Goal: Find specific page/section: Find specific page/section

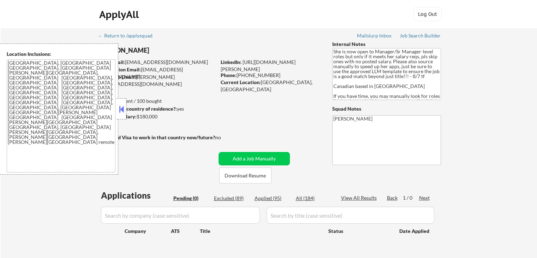
scroll to position [71, 0]
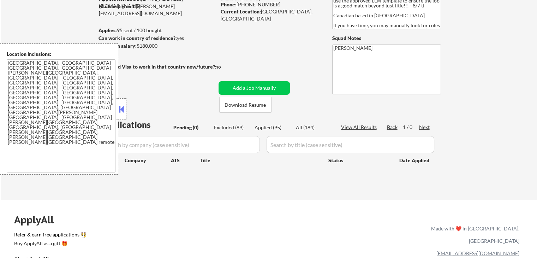
click at [497, 104] on div "← Return to /applysquad Mailslurp Inbox Job Search Builder [PERSON_NAME] User E…" at bounding box center [269, 79] width 536 height 242
click at [490, 160] on div "← Return to /applysquad Mailslurp Inbox Job Search Builder [PERSON_NAME] User E…" at bounding box center [269, 79] width 536 height 242
click at [492, 112] on div "← Return to /applysquad Mailslurp Inbox Job Search Builder [PERSON_NAME] User E…" at bounding box center [269, 79] width 536 height 242
click at [479, 134] on div "← Return to /applysquad Mailslurp Inbox Job Search Builder [PERSON_NAME] User E…" at bounding box center [269, 79] width 536 height 242
click at [494, 122] on div "← Return to /applysquad Mailslurp Inbox Job Search Builder [PERSON_NAME] User E…" at bounding box center [269, 79] width 536 height 242
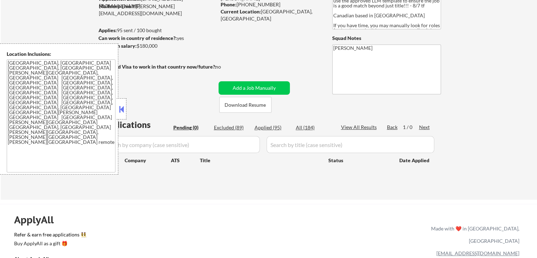
click at [513, 125] on div "← Return to /applysquad Mailslurp Inbox Job Search Builder [PERSON_NAME] User E…" at bounding box center [269, 79] width 536 height 242
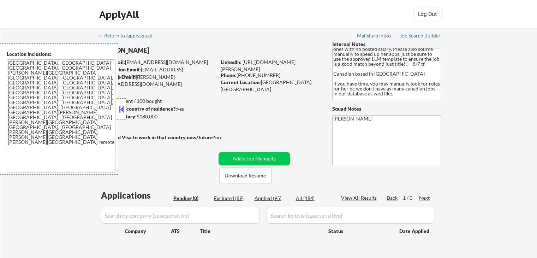
scroll to position [24, 0]
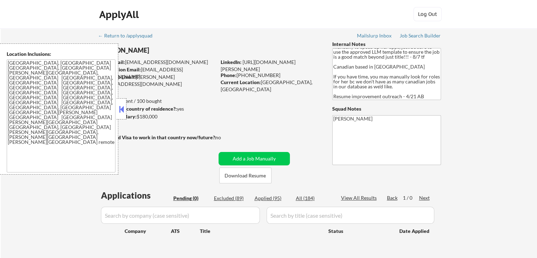
click at [120, 109] on button at bounding box center [122, 109] width 8 height 11
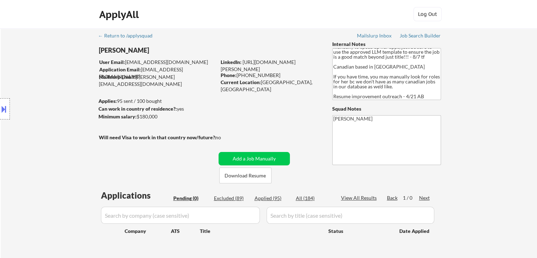
drag, startPoint x: 100, startPoint y: 127, endPoint x: 257, endPoint y: 0, distance: 201.5
click at [101, 123] on div "Location Inclusions: [GEOGRAPHIC_DATA], [GEOGRAPHIC_DATA] [GEOGRAPHIC_DATA], [G…" at bounding box center [63, 108] width 126 height 131
select select ""pending""
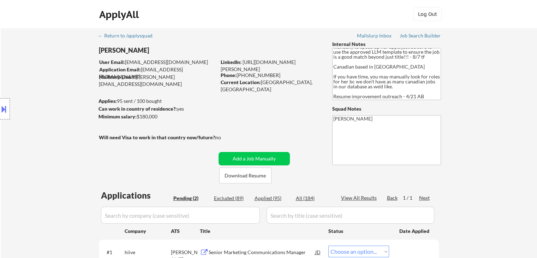
select select ""pending""
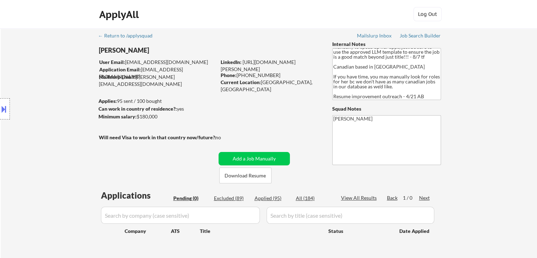
click at [53, 96] on div "Location Inclusions: [GEOGRAPHIC_DATA], [GEOGRAPHIC_DATA] [GEOGRAPHIC_DATA], [G…" at bounding box center [63, 108] width 126 height 131
click at [476, 158] on div "← Return to /applysquad Mailslurp Inbox Job Search Builder [PERSON_NAME] User E…" at bounding box center [269, 149] width 536 height 242
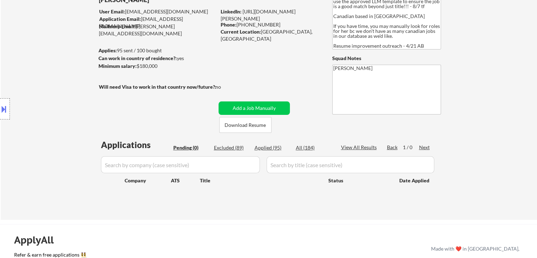
scroll to position [71, 0]
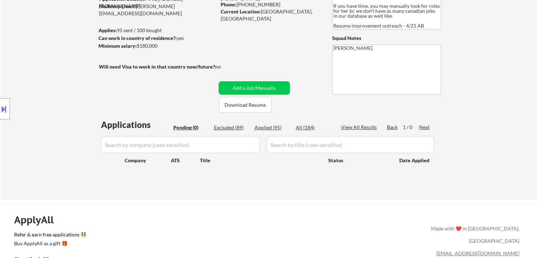
click at [494, 82] on div "← Return to /applysquad Mailslurp Inbox Job Search Builder [PERSON_NAME] User E…" at bounding box center [269, 79] width 536 height 242
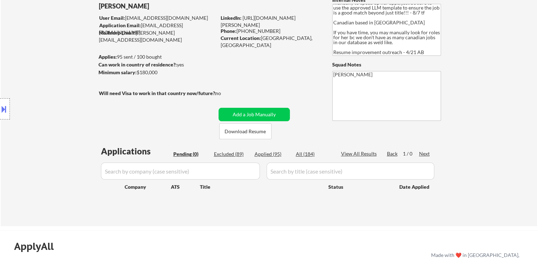
scroll to position [0, 0]
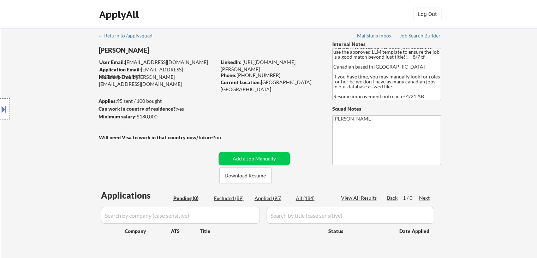
click at [478, 95] on div "← Return to /applysquad Mailslurp Inbox Job Search Builder [PERSON_NAME] User E…" at bounding box center [269, 149] width 536 height 242
